Goal: Task Accomplishment & Management: Use online tool/utility

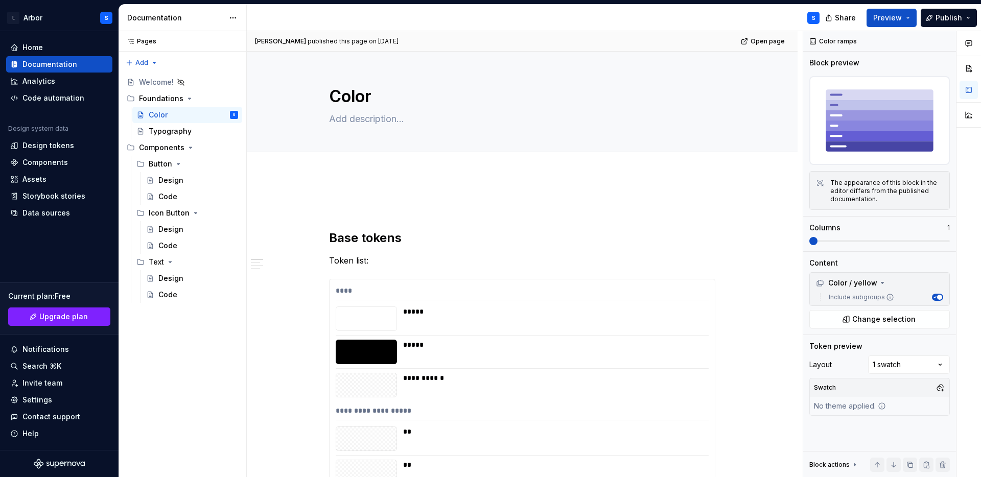
type textarea "*"
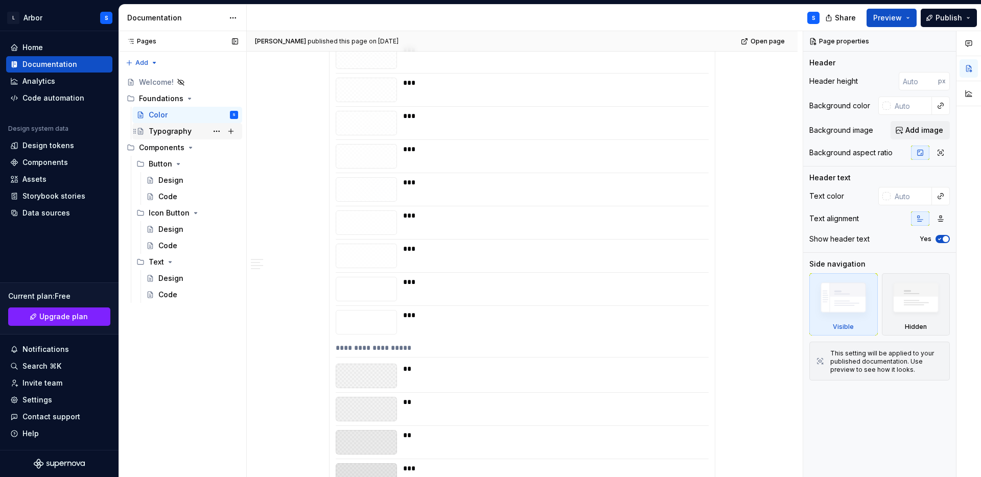
scroll to position [981, 0]
click at [171, 233] on div "Design" at bounding box center [170, 229] width 25 height 10
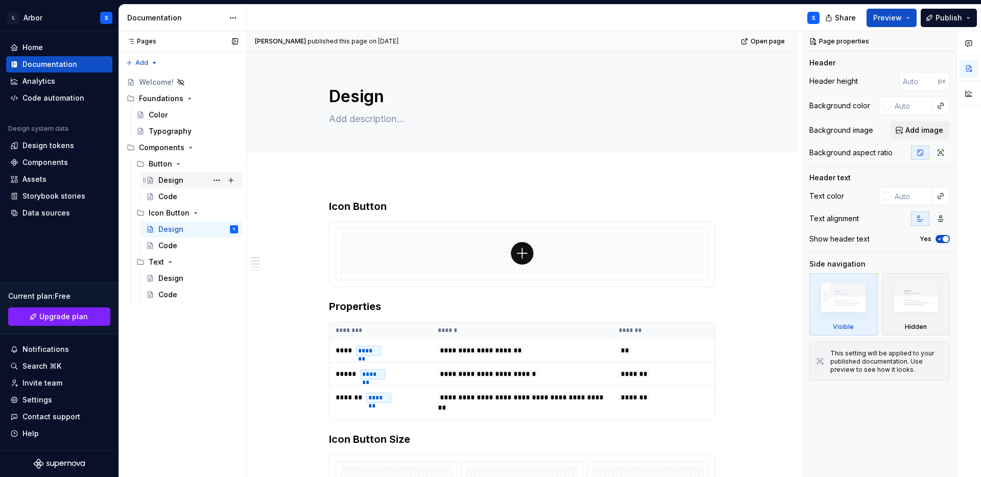
click at [180, 176] on div "Design" at bounding box center [170, 180] width 25 height 10
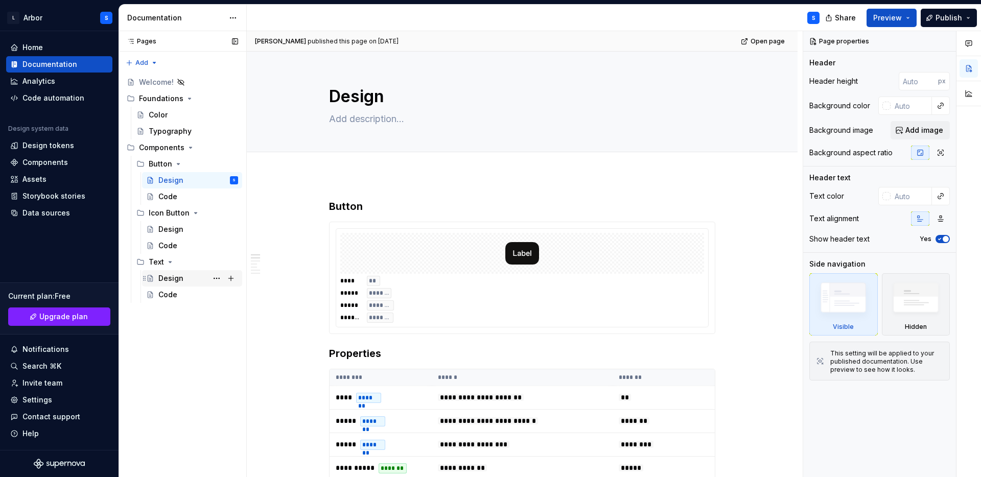
click at [170, 273] on div "Design" at bounding box center [170, 278] width 25 height 10
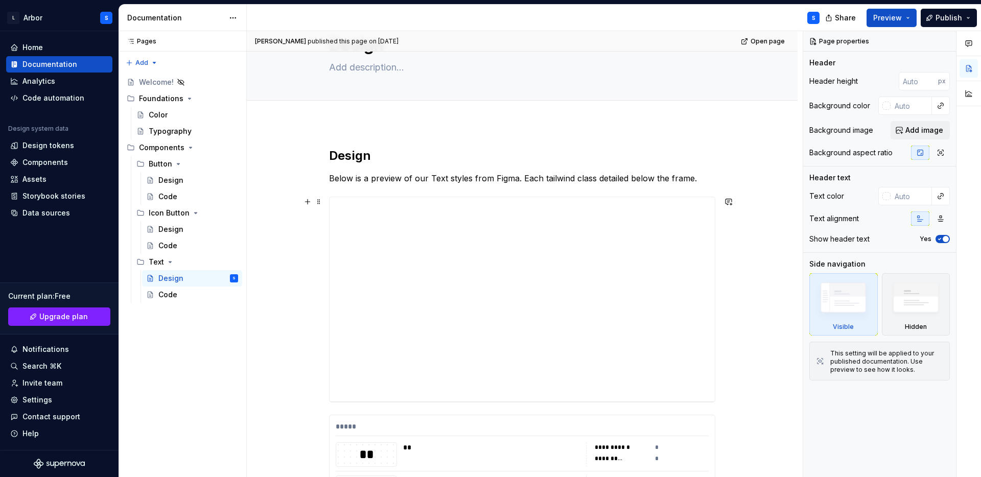
scroll to position [69, 0]
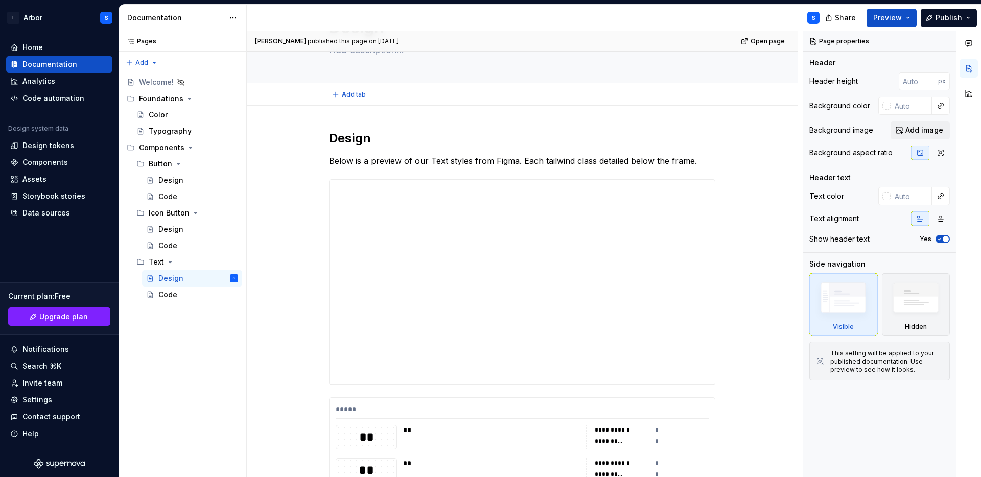
click at [707, 91] on div "Add tab" at bounding box center [522, 94] width 386 height 14
click at [38, 80] on div "Analytics" at bounding box center [38, 81] width 33 height 10
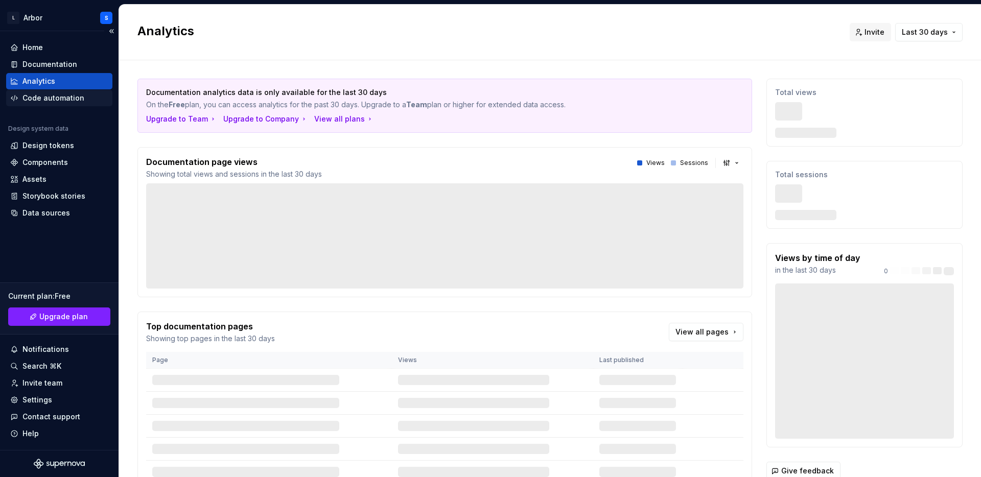
click at [44, 99] on div "Code automation" at bounding box center [53, 98] width 62 height 10
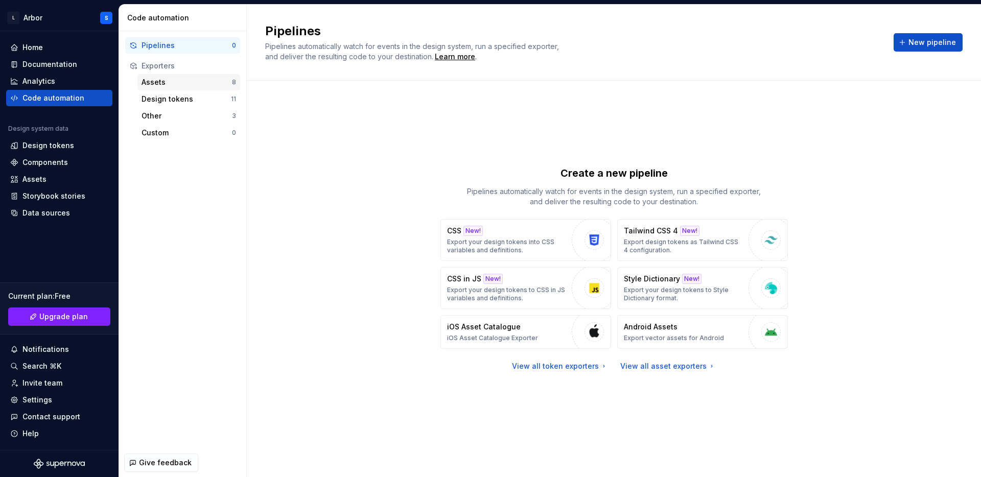
click at [177, 86] on div "Assets" at bounding box center [186, 82] width 90 height 10
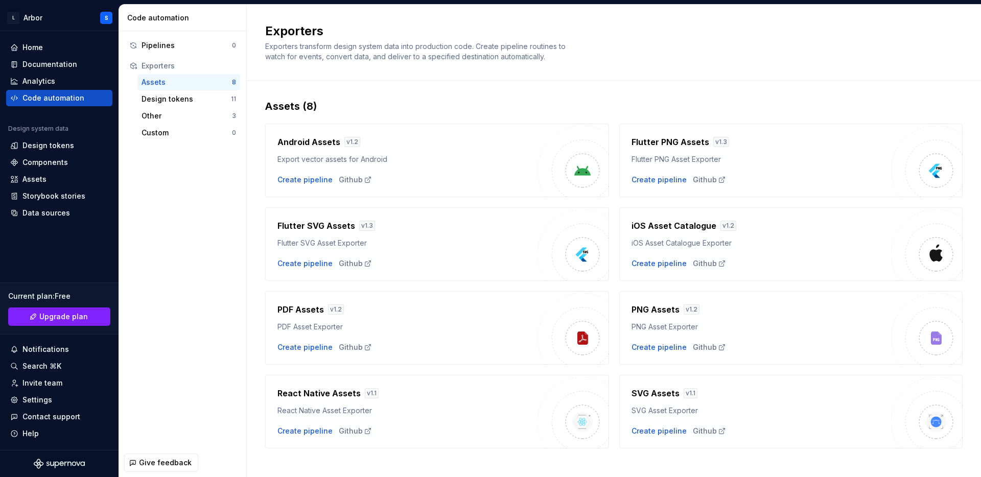
scroll to position [10, 0]
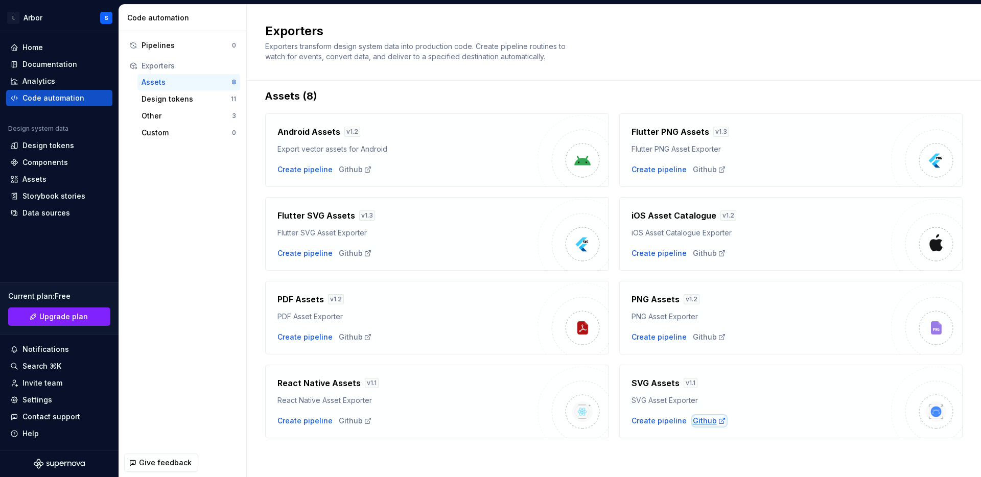
click at [710, 423] on div "Github" at bounding box center [709, 421] width 33 height 10
click at [308, 165] on div "Create pipeline" at bounding box center [304, 169] width 55 height 10
type textarea "*"
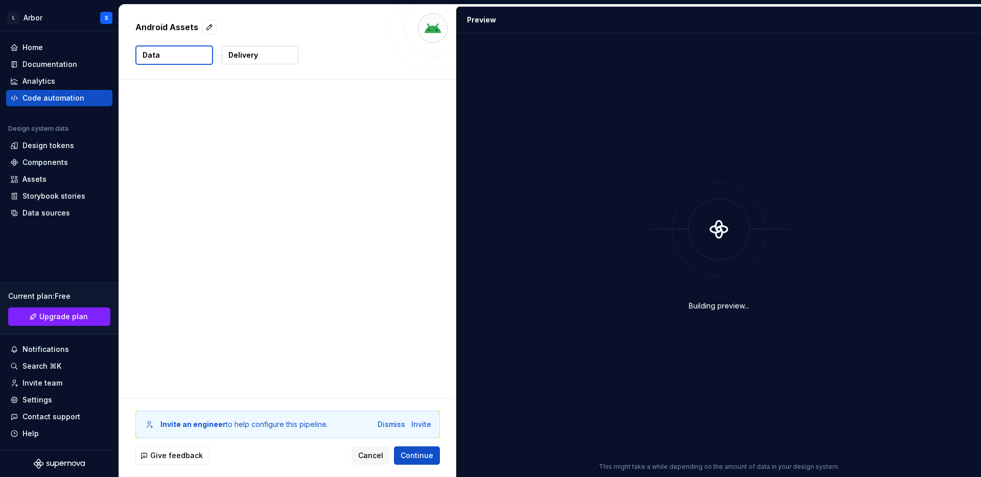
click at [355, 169] on div at bounding box center [287, 239] width 337 height 318
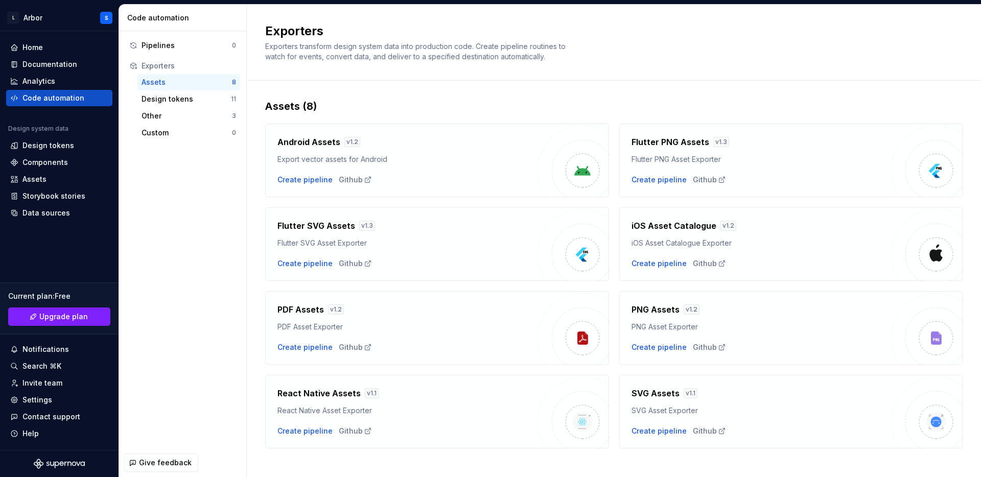
click at [355, 169] on div "Android Assets v 1.2 Export vector assets for Android Create pipeline Github" at bounding box center [407, 160] width 260 height 49
click at [352, 181] on div "Github" at bounding box center [355, 180] width 33 height 10
click at [443, 106] on div "Assets (8)" at bounding box center [613, 106] width 697 height 14
click at [223, 107] on div "Design tokens 11" at bounding box center [188, 99] width 103 height 16
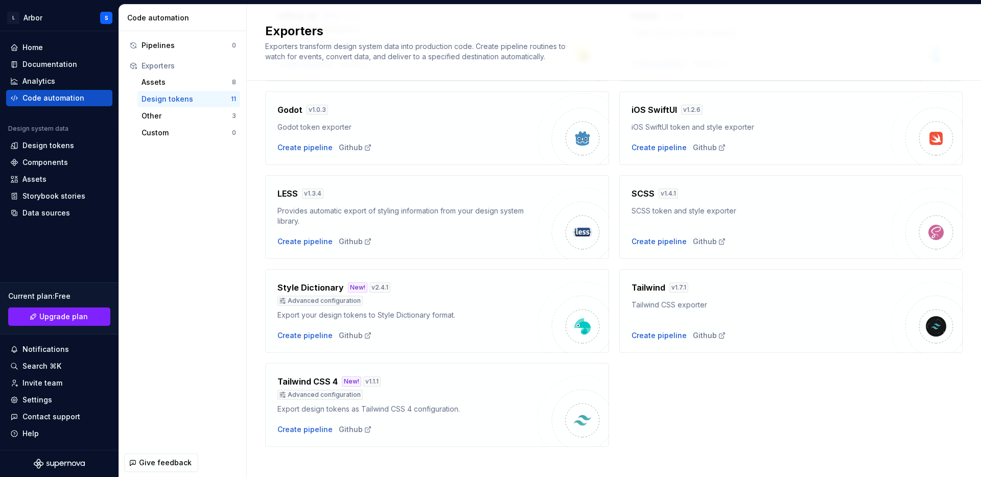
scroll to position [229, 0]
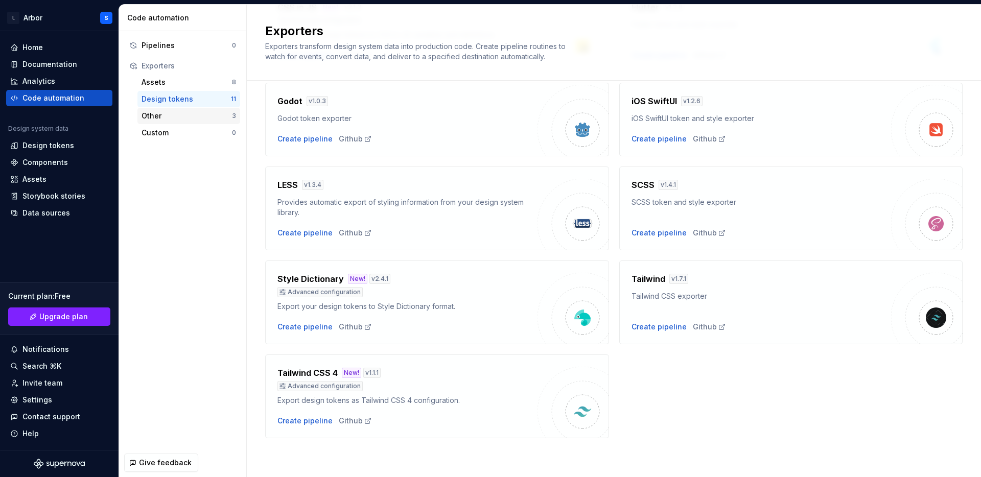
click at [177, 122] on div "Other 3" at bounding box center [188, 116] width 103 height 16
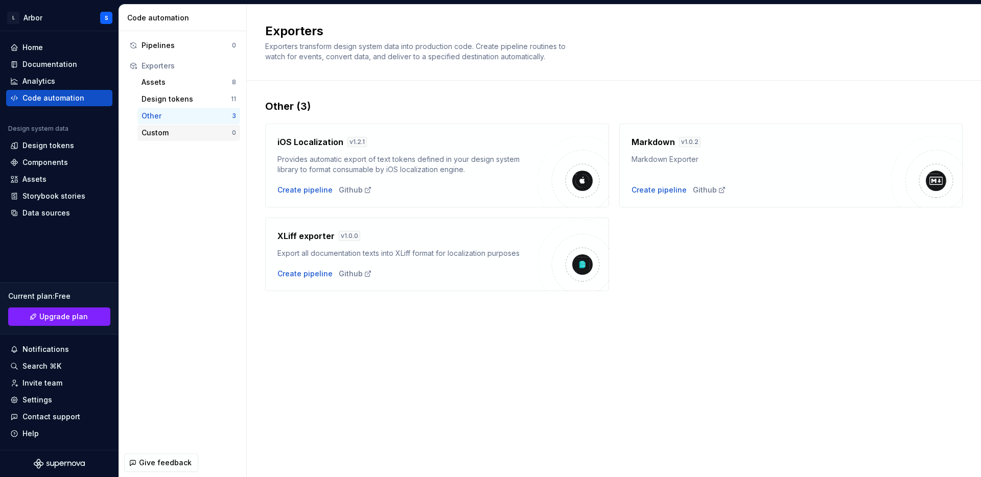
click at [174, 133] on div "Custom" at bounding box center [186, 133] width 90 height 10
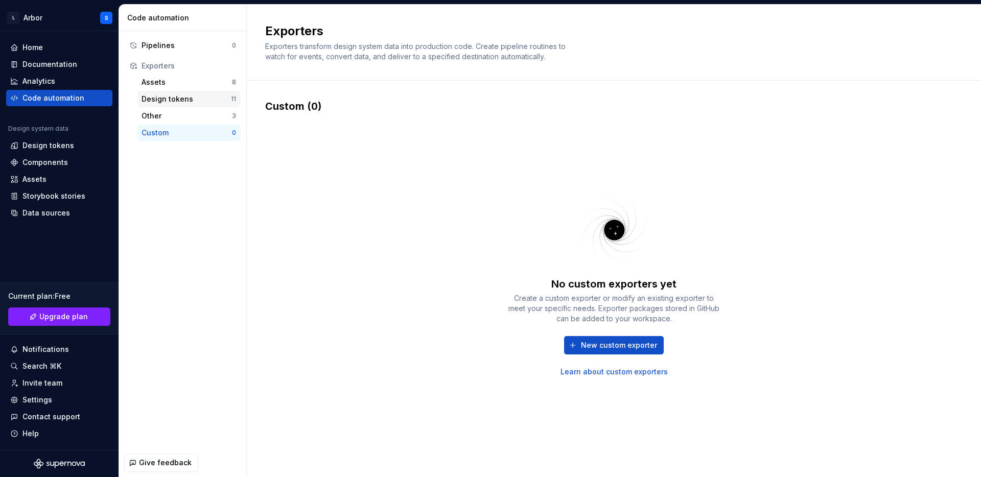
click at [151, 106] on div "Design tokens 11" at bounding box center [188, 99] width 103 height 16
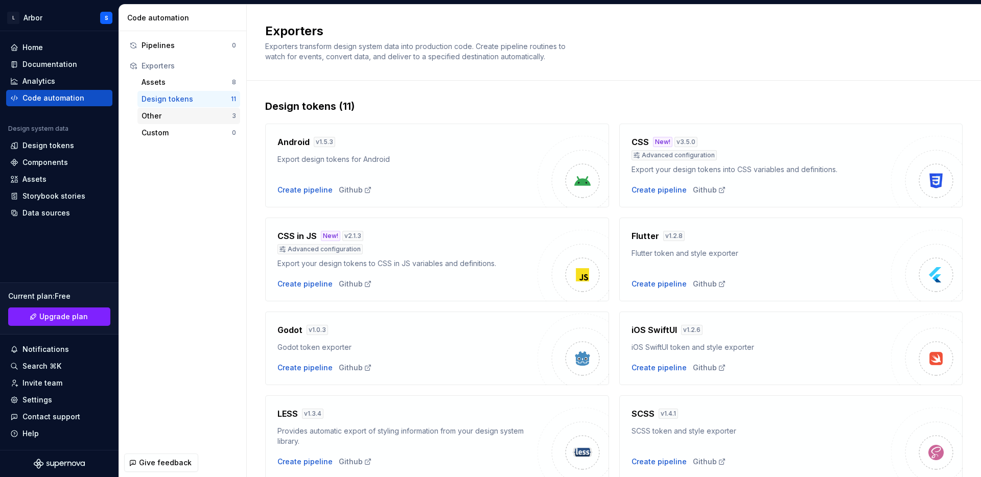
click at [151, 113] on div "Other" at bounding box center [186, 116] width 90 height 10
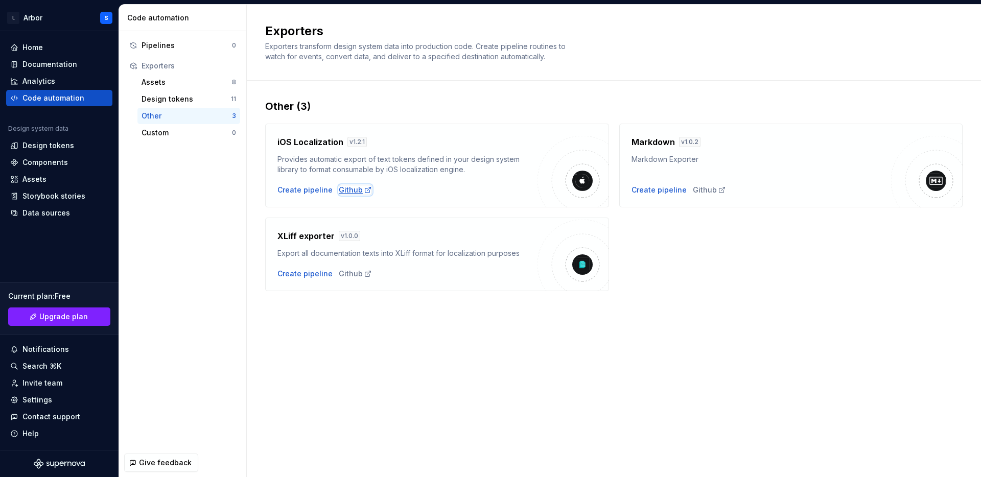
click at [339, 188] on div "Github" at bounding box center [355, 190] width 33 height 10
